Goal: Task Accomplishment & Management: Manage account settings

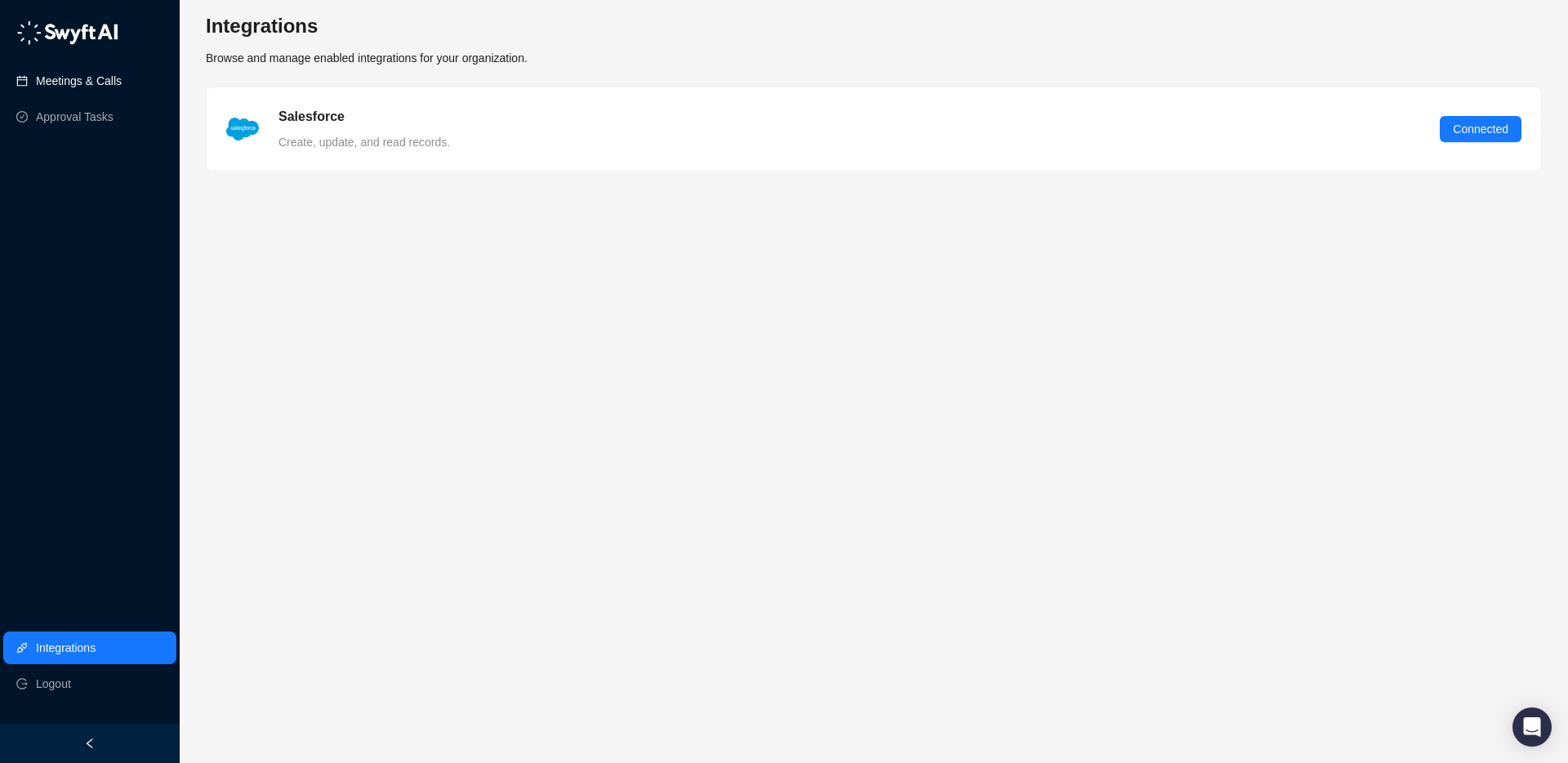
click at [82, 82] on link "Meetings & Calls" at bounding box center [79, 81] width 86 height 33
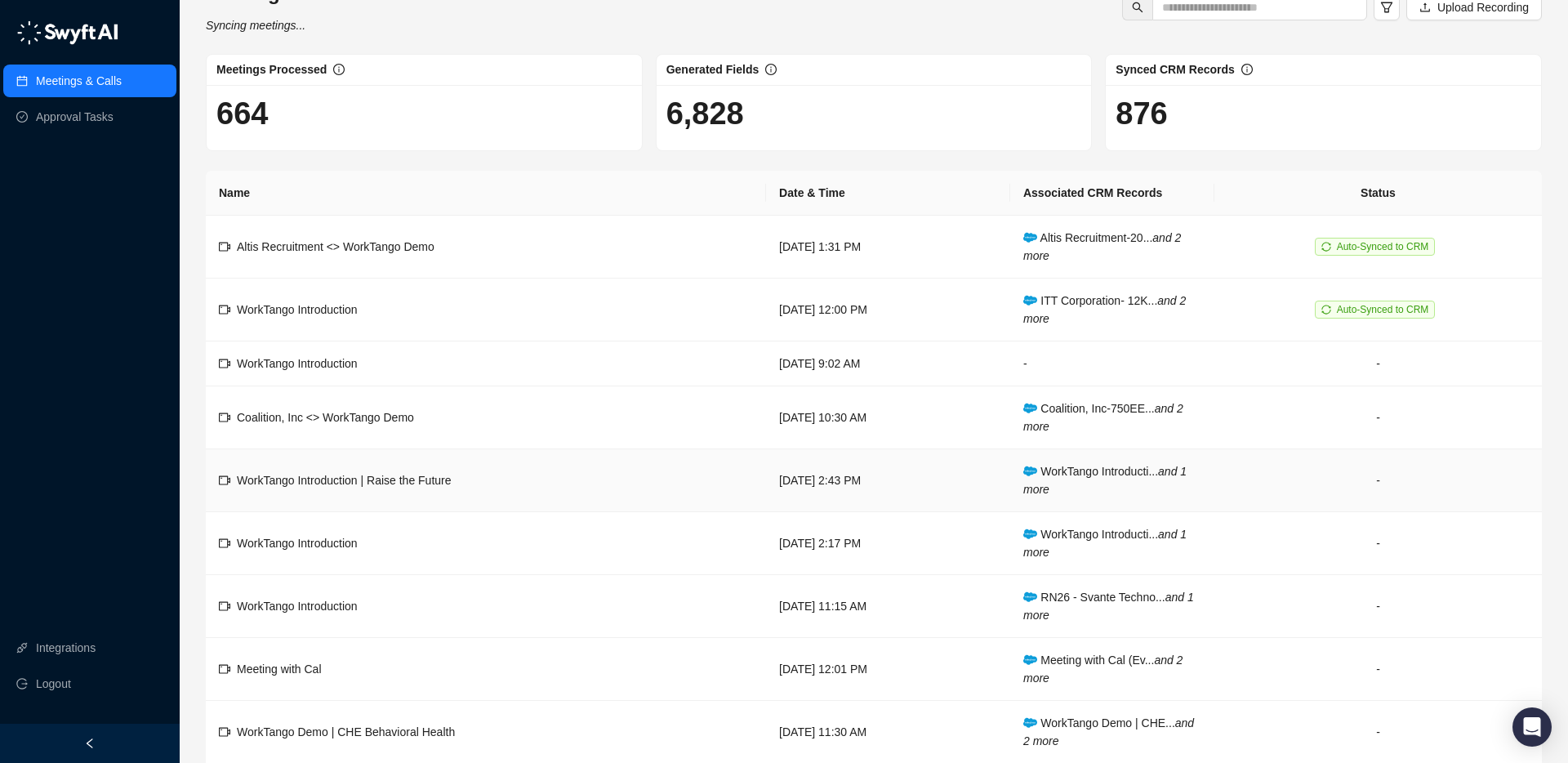
scroll to position [38, 0]
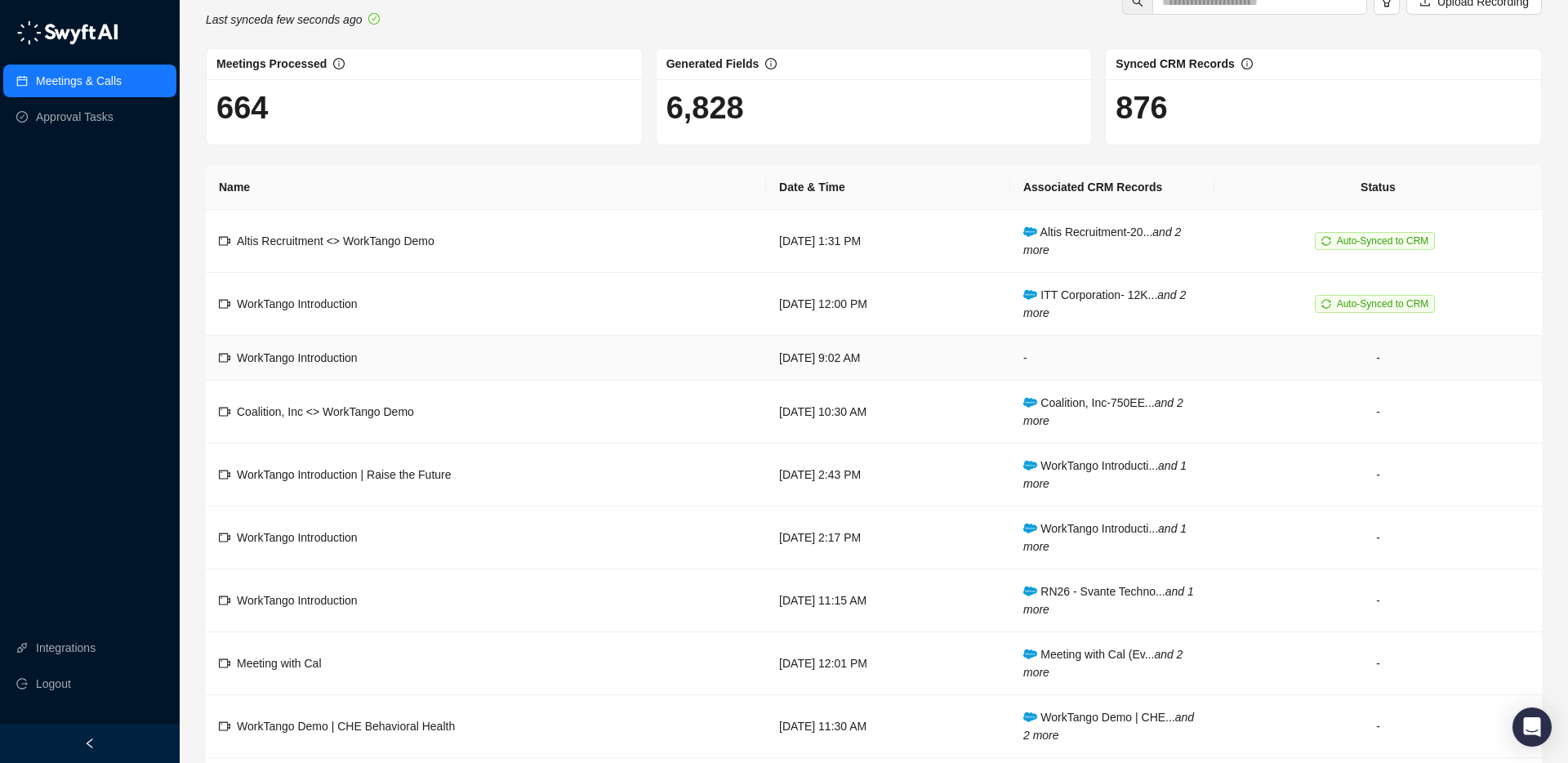
click at [981, 376] on td "[DATE] 9:02 AM" at bounding box center [888, 359] width 245 height 45
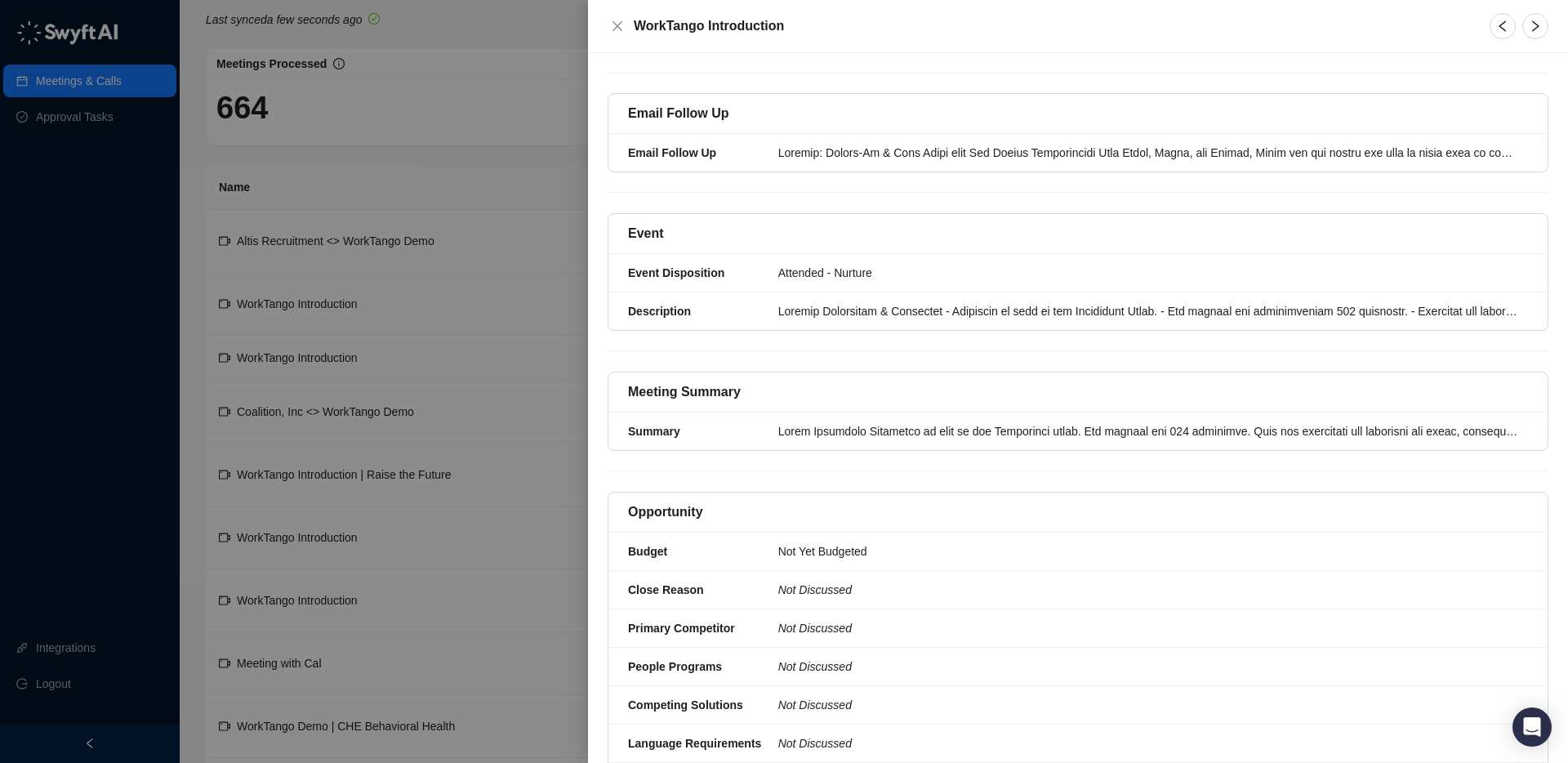
scroll to position [33, 0]
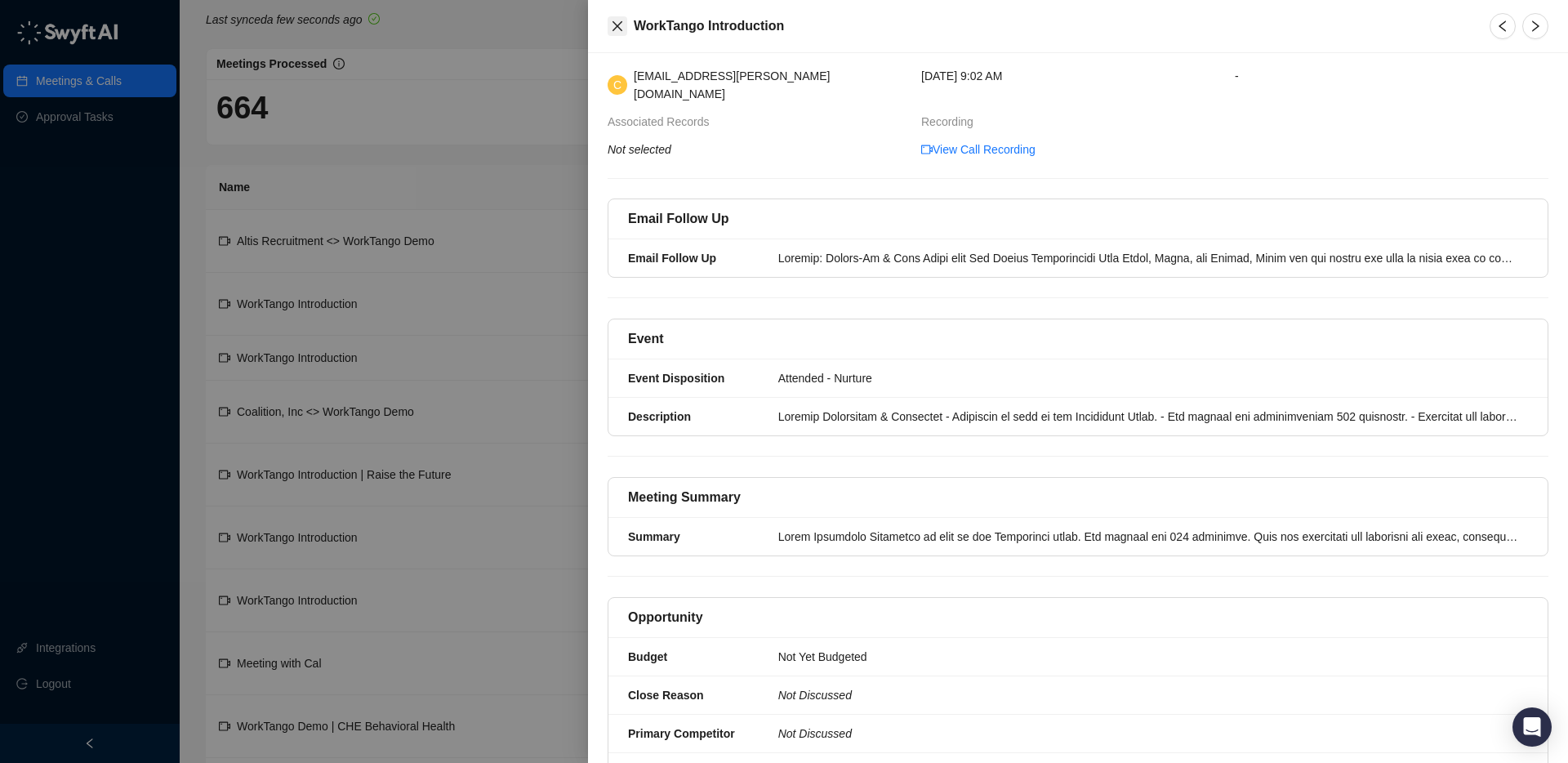
click at [622, 28] on icon "close" at bounding box center [617, 25] width 13 height 13
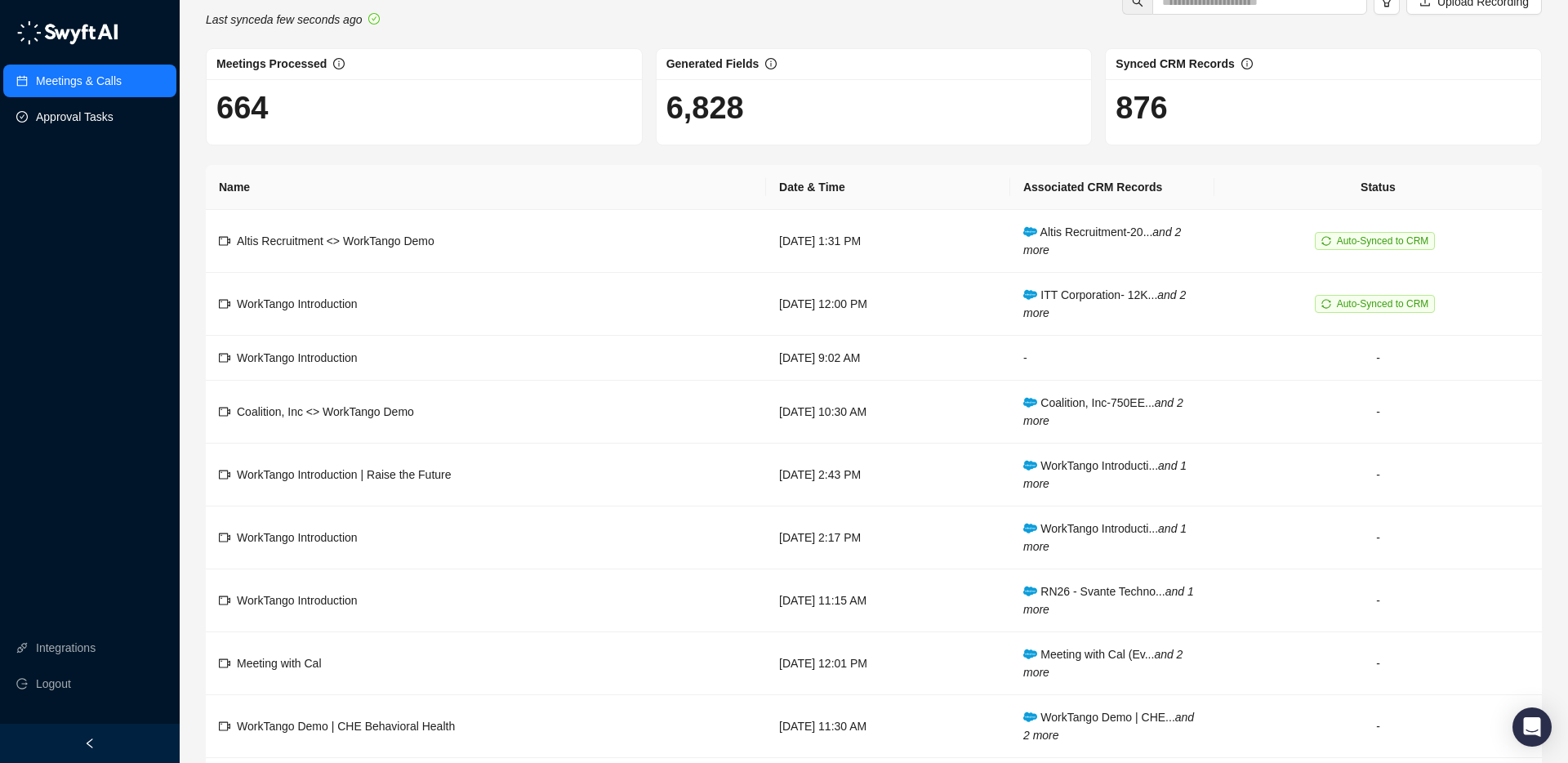
drag, startPoint x: 150, startPoint y: 124, endPoint x: 174, endPoint y: 129, distance: 24.5
click at [65, 124] on link "Approval Tasks" at bounding box center [75, 117] width 78 height 33
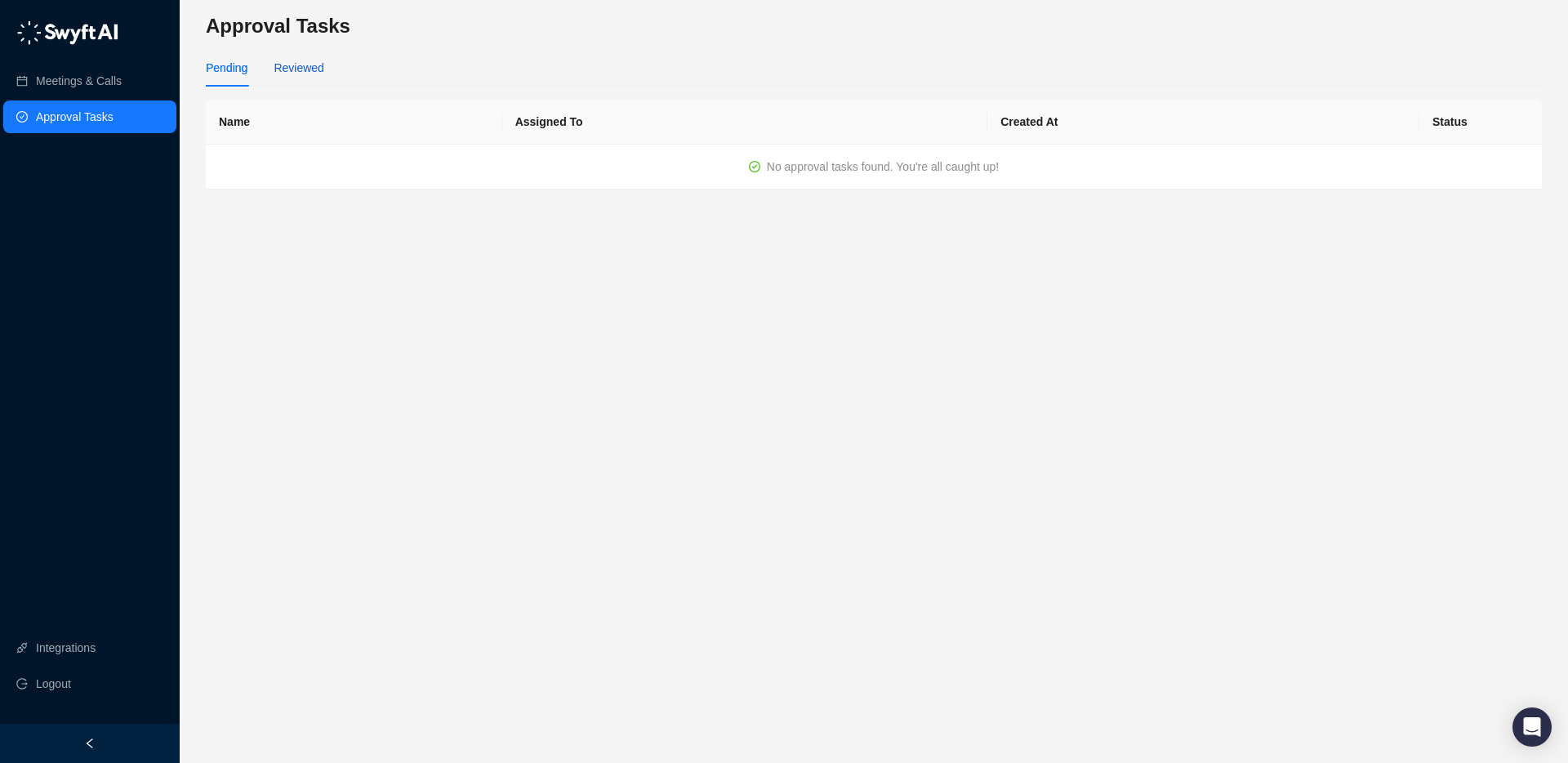
click at [311, 72] on div "Reviewed" at bounding box center [298, 67] width 50 height 18
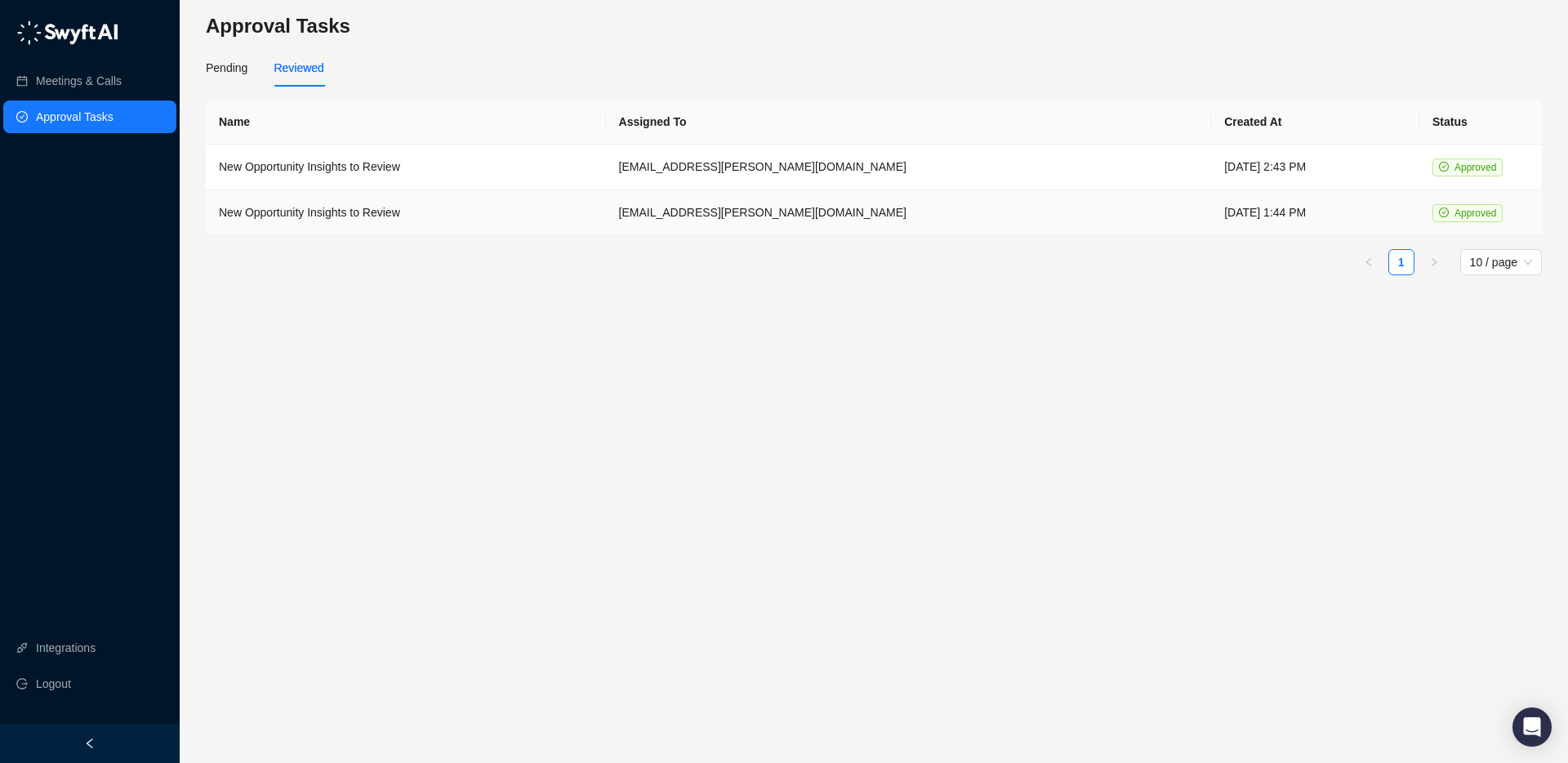
click at [495, 216] on td "New Opportunity Insights to Review" at bounding box center [405, 212] width 401 height 46
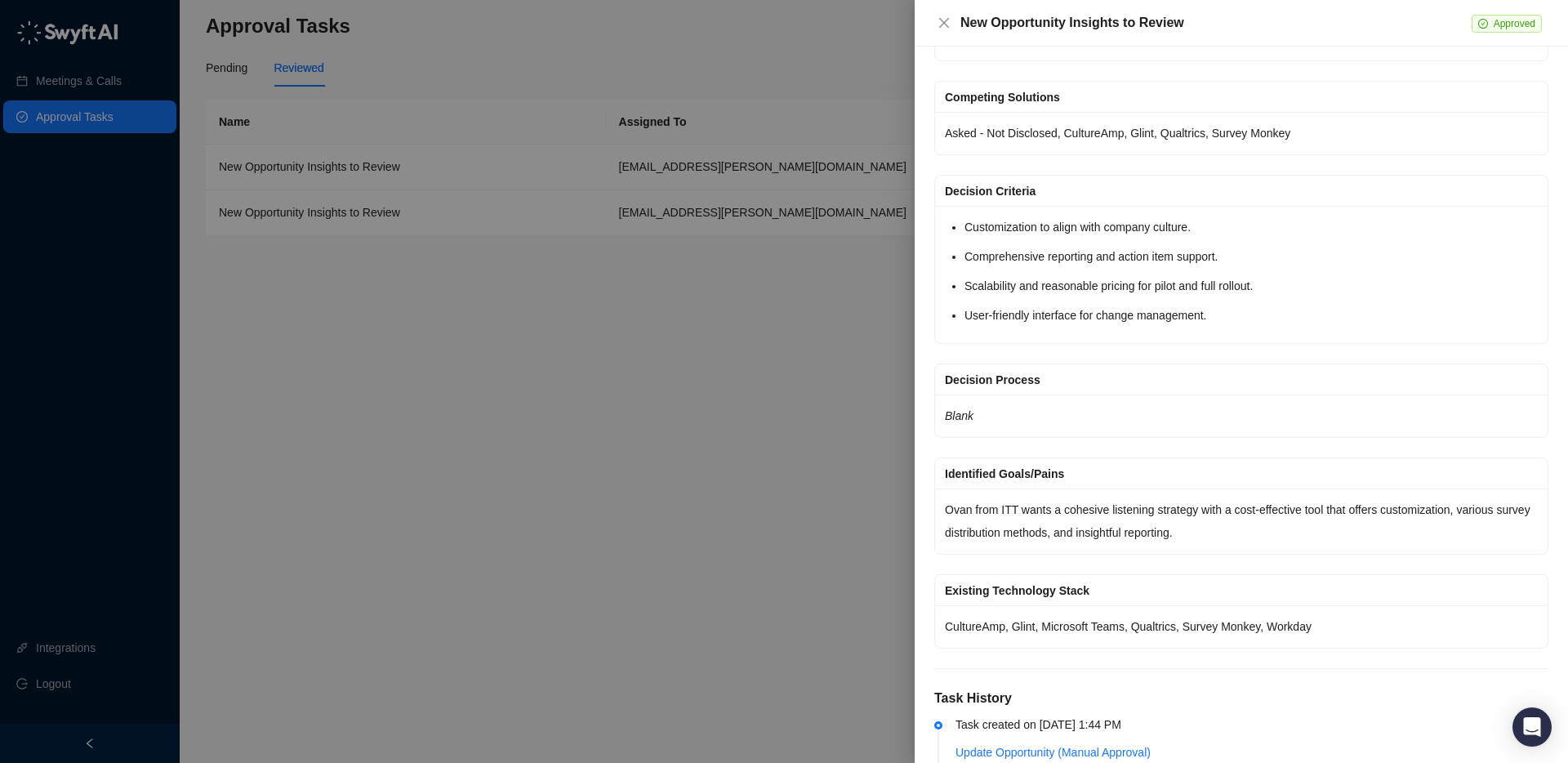
scroll to position [1457, 0]
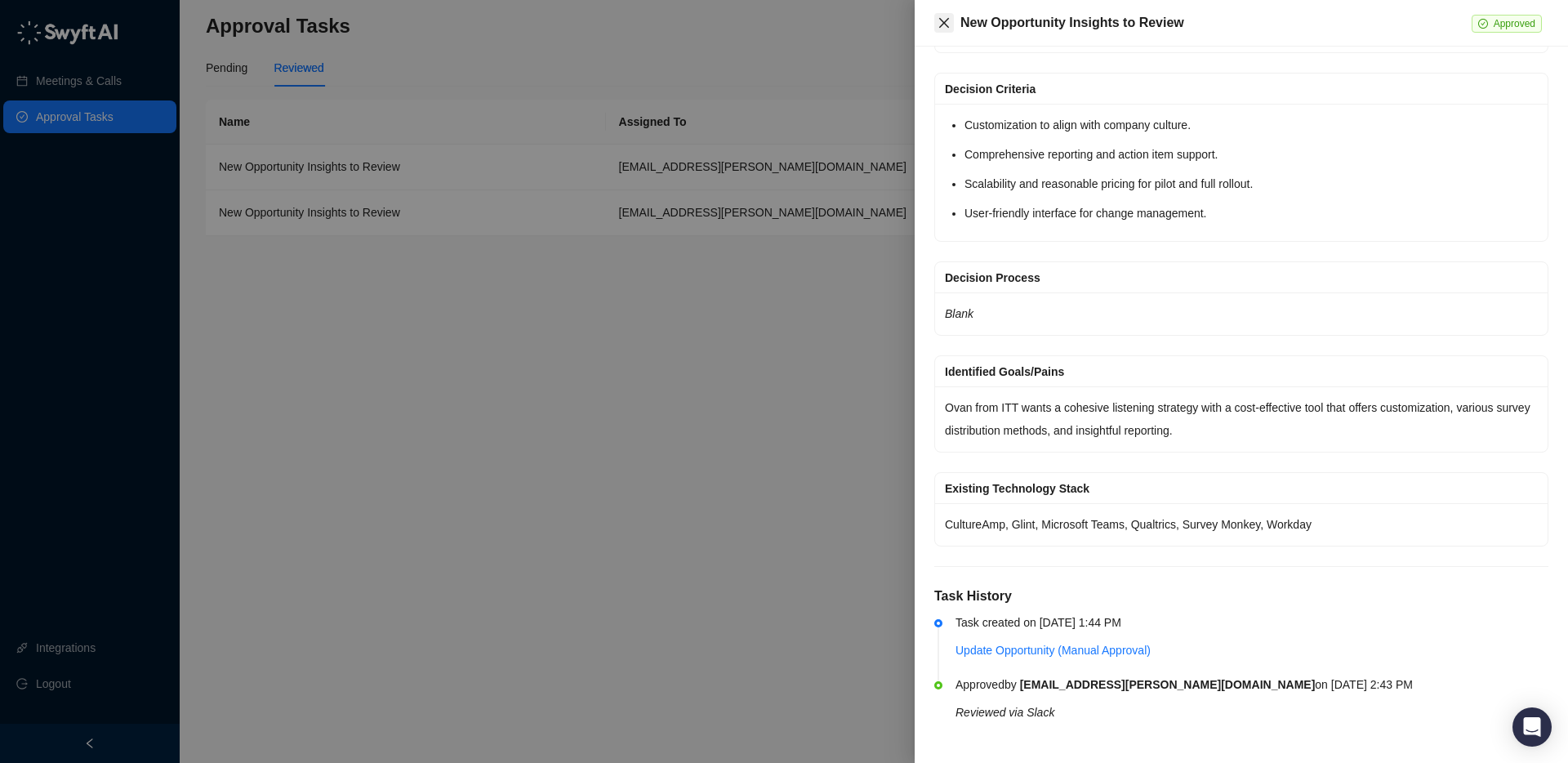
click at [943, 22] on icon "close" at bounding box center [944, 22] width 10 height 10
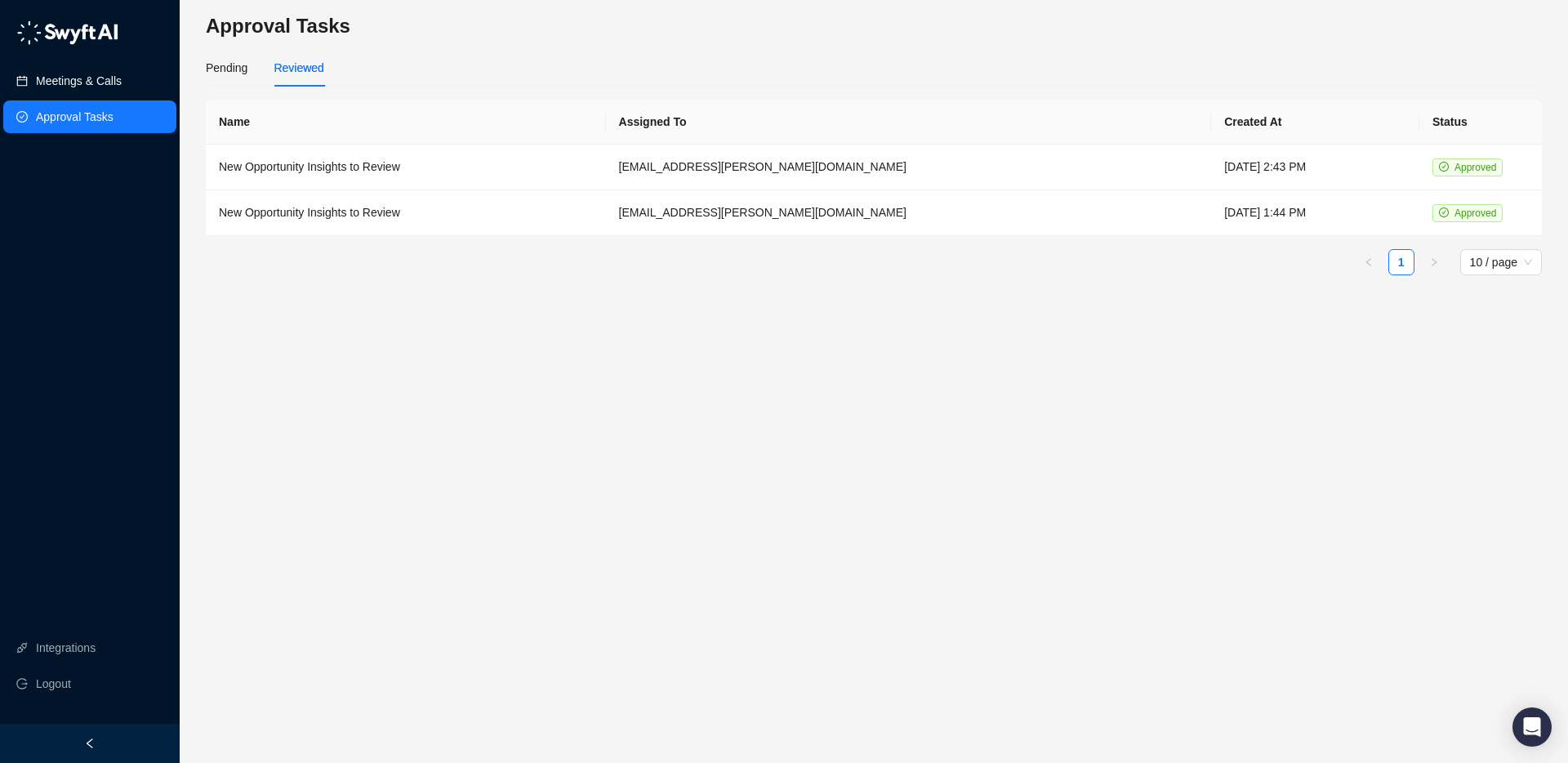
click at [122, 80] on link "Meetings & Calls" at bounding box center [79, 81] width 86 height 33
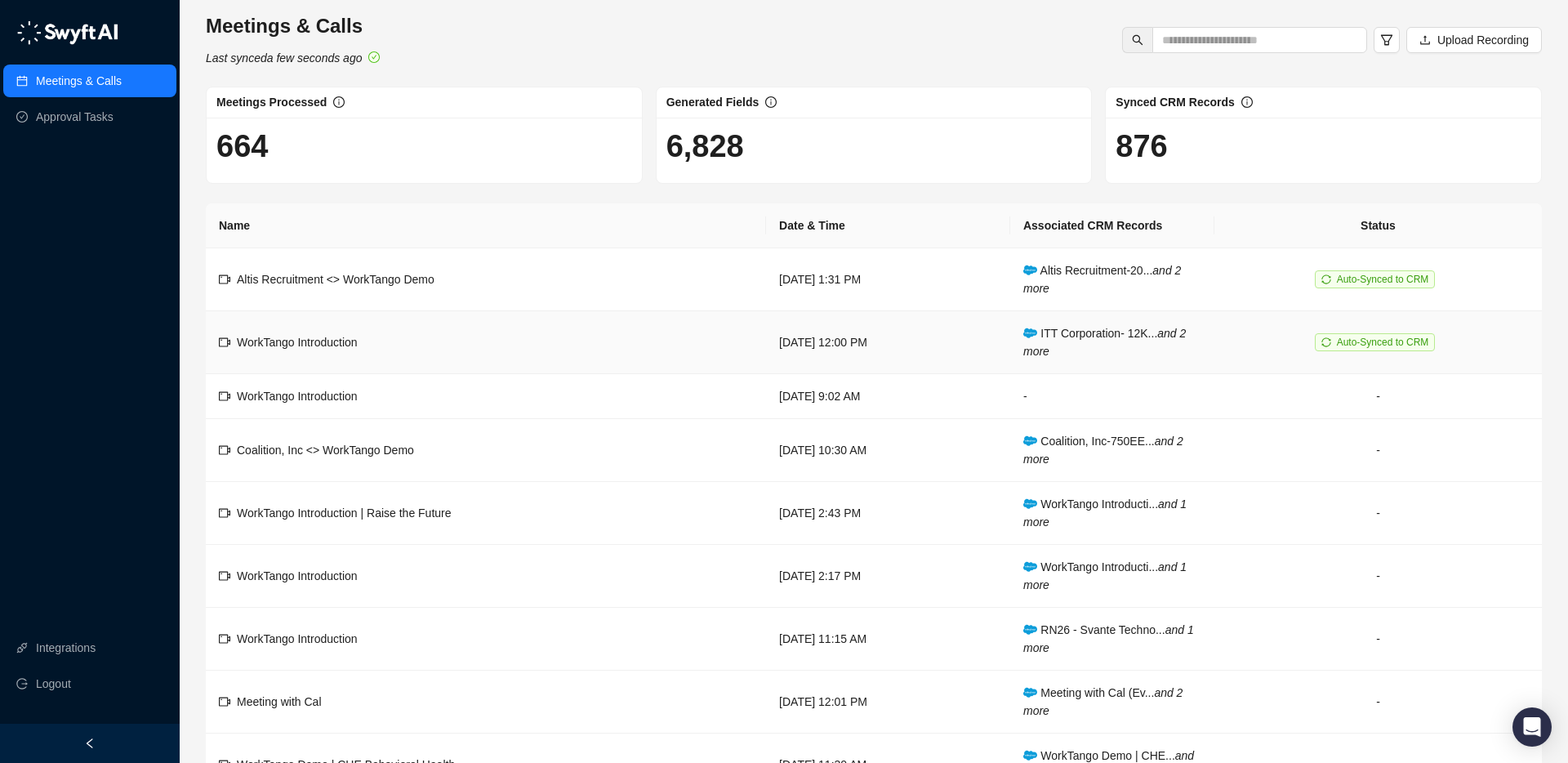
click at [1396, 340] on span "Auto-Synced to CRM" at bounding box center [1383, 342] width 93 height 12
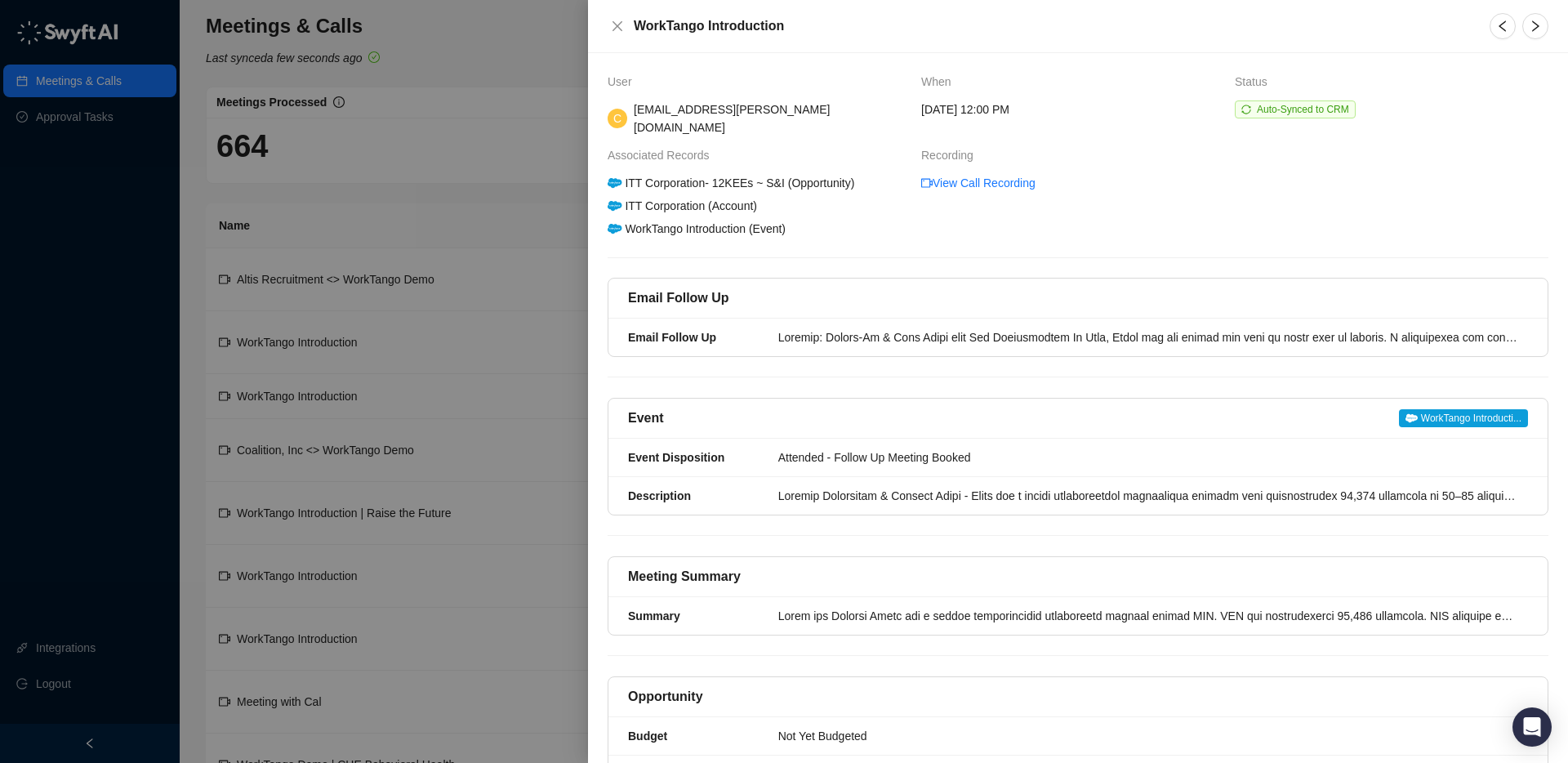
click at [735, 174] on div "ITT Corporation- 12KEEs ~ S&I (Opportunity)" at bounding box center [731, 183] width 251 height 18
click at [719, 174] on div "ITT Corporation- 12KEEs ~ S&I (Opportunity)" at bounding box center [731, 183] width 251 height 18
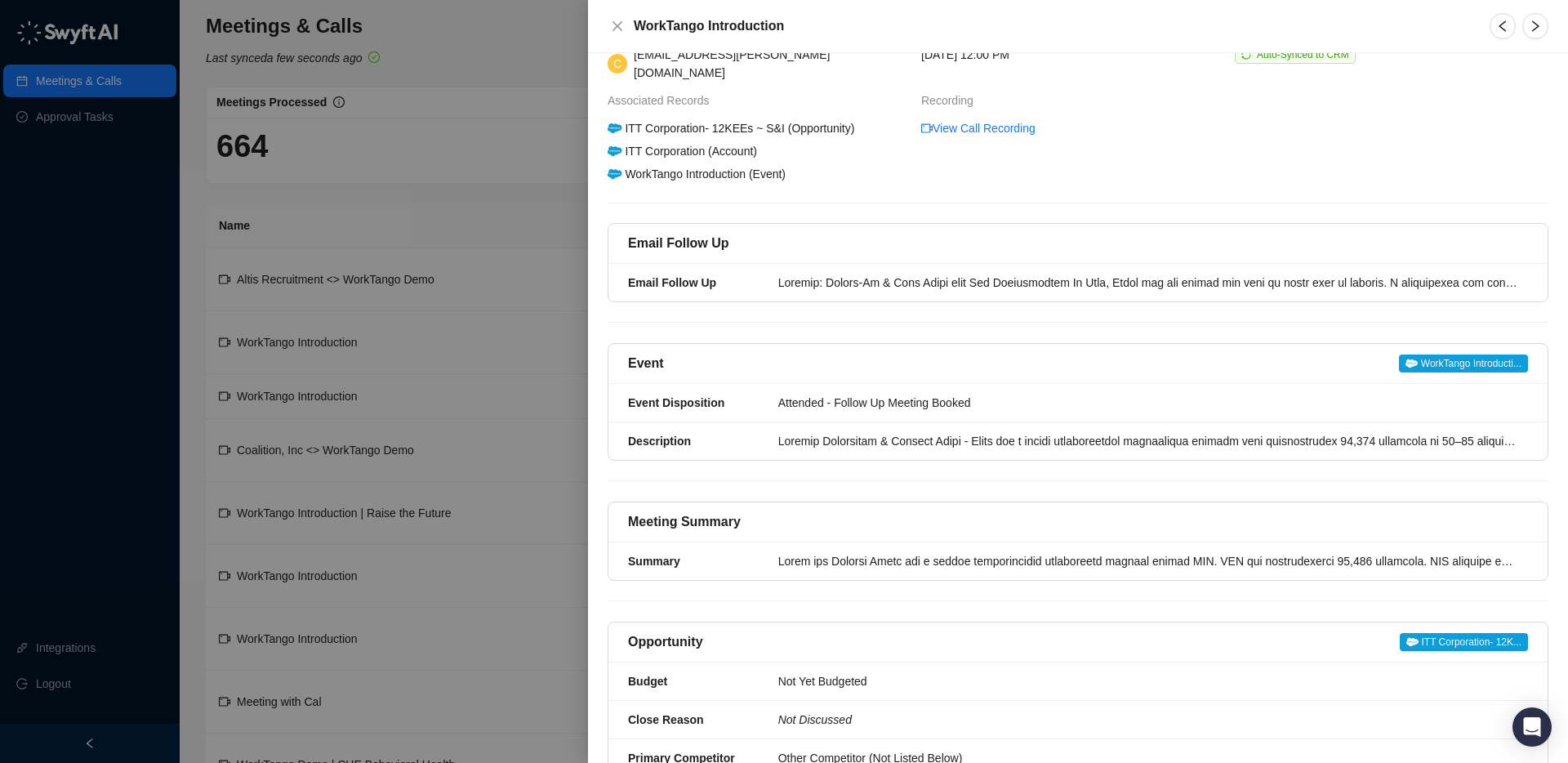
scroll to position [57, 0]
click at [508, 105] on div at bounding box center [784, 381] width 1568 height 763
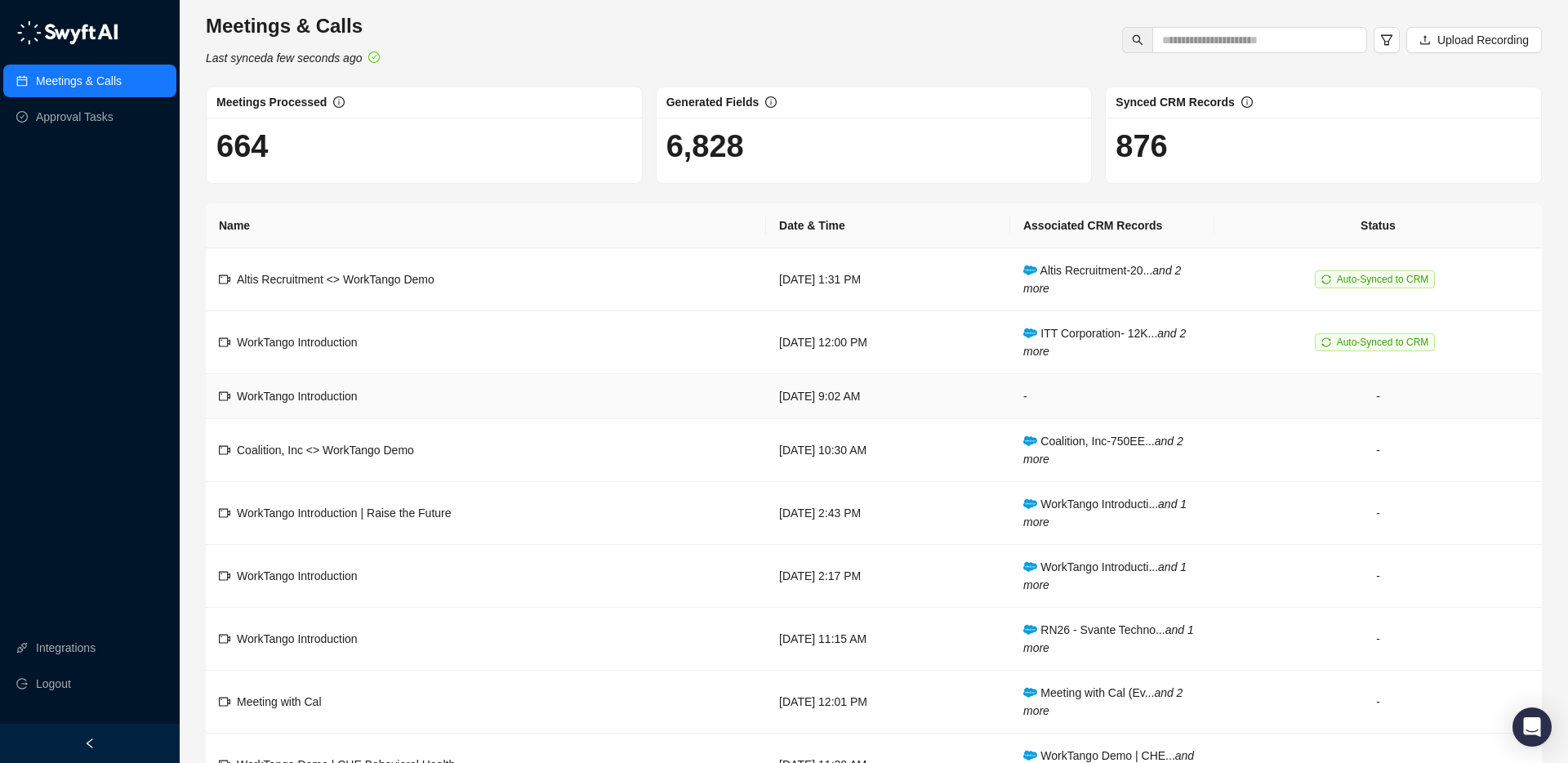
click at [766, 408] on td "[DATE] 9:02 AM" at bounding box center [888, 397] width 245 height 45
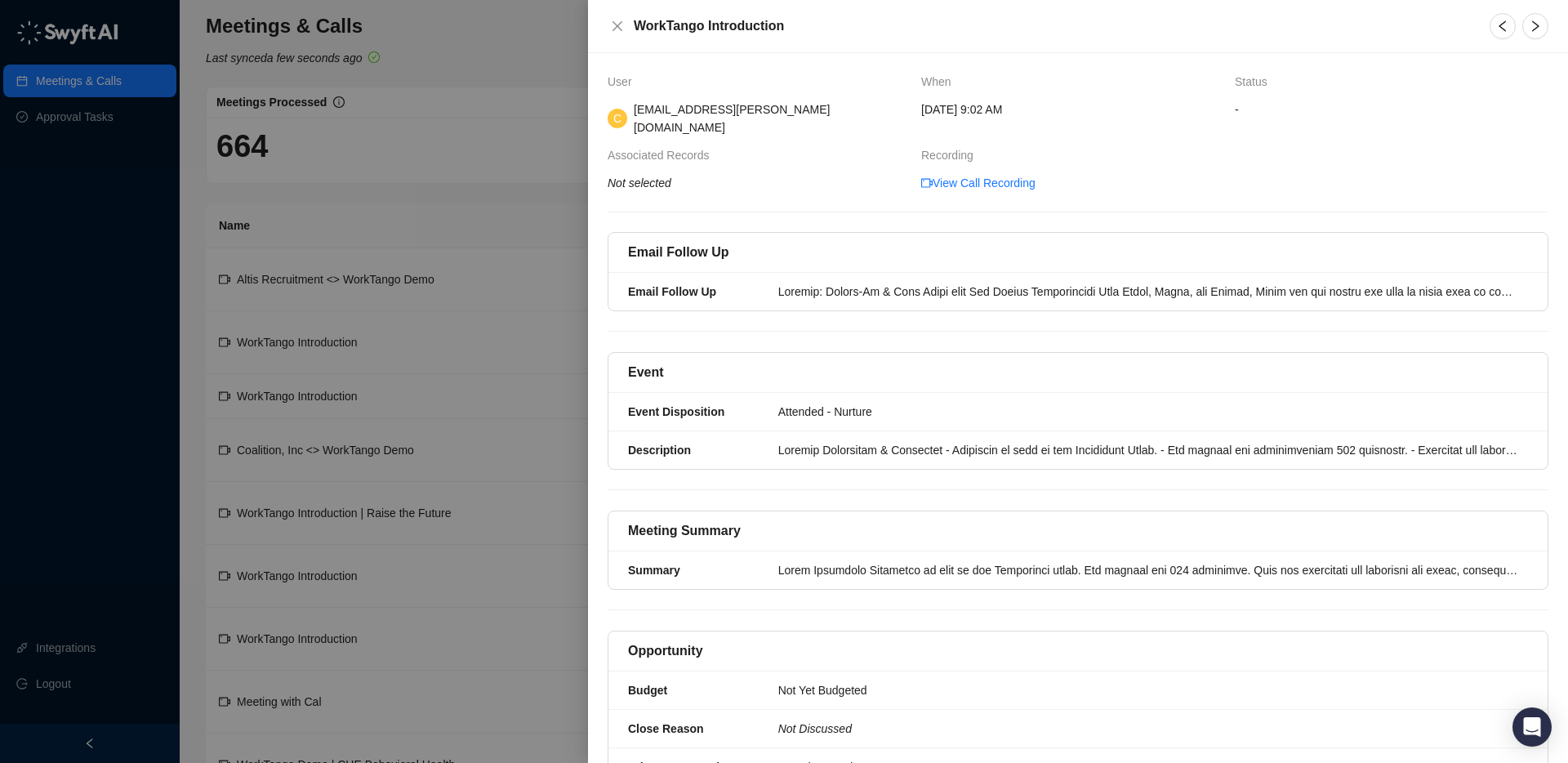
click at [664, 176] on icon "Not selected" at bounding box center [639, 182] width 63 height 13
click at [750, 362] on div "Event" at bounding box center [1079, 372] width 900 height 19
drag, startPoint x: 810, startPoint y: 365, endPoint x: 767, endPoint y: 352, distance: 44.9
click at [790, 356] on div "Event" at bounding box center [1078, 372] width 939 height 40
click at [624, 23] on icon "close" at bounding box center [617, 25] width 13 height 13
